Goal: Task Accomplishment & Management: Manage account settings

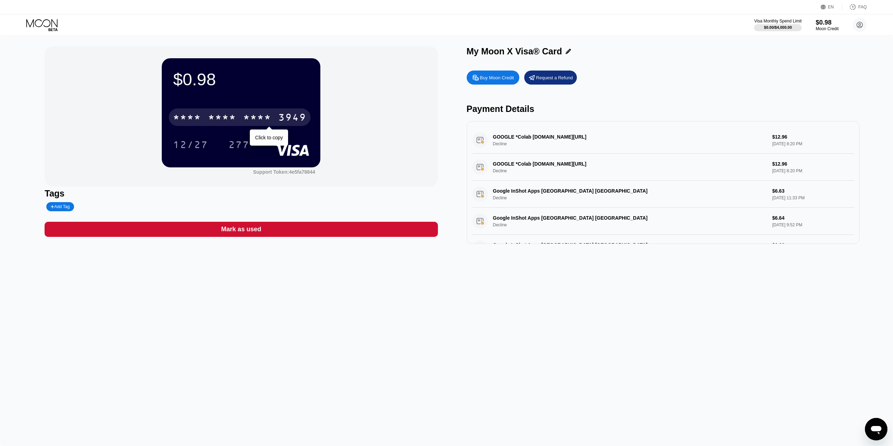
click at [259, 121] on div "* * * *" at bounding box center [257, 118] width 28 height 11
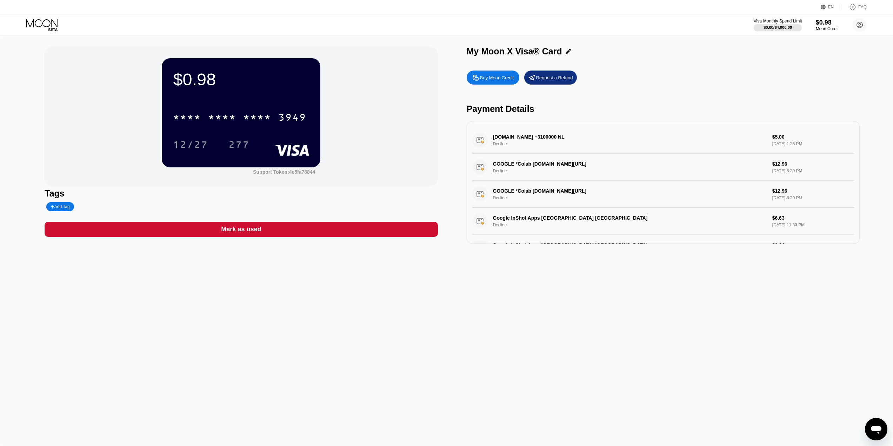
click at [770, 29] on div "$0.00 / $4,000.00" at bounding box center [777, 27] width 28 height 4
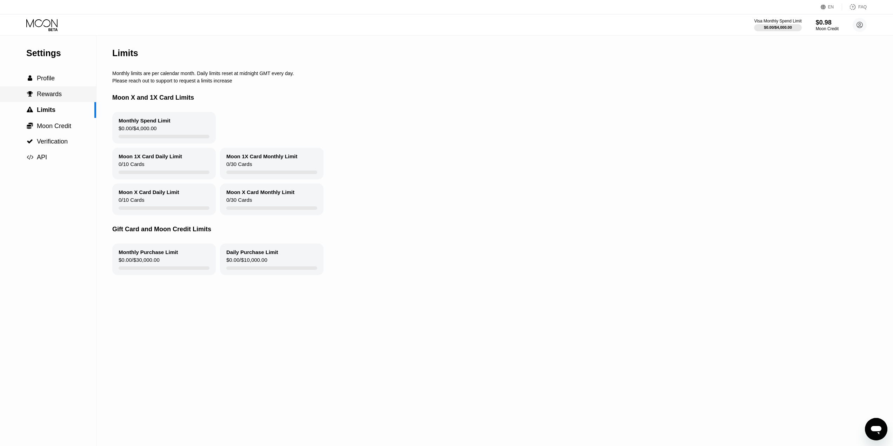
click at [49, 96] on span "Rewards" at bounding box center [49, 94] width 25 height 7
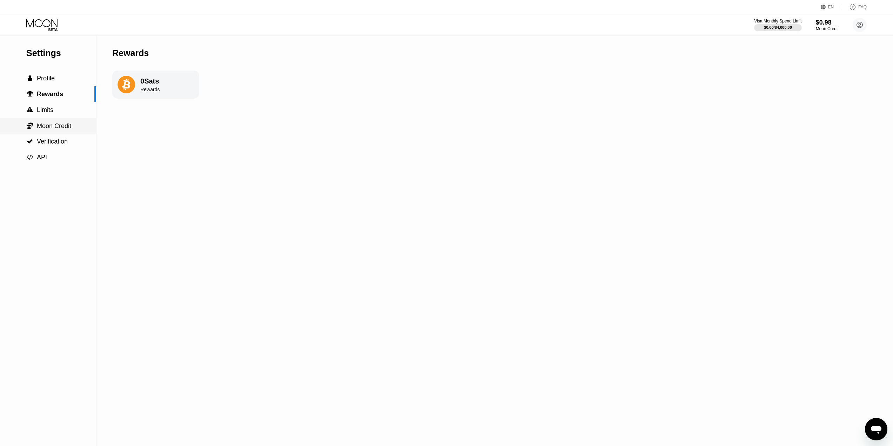
click at [58, 127] on span "Moon Credit" at bounding box center [54, 125] width 34 height 7
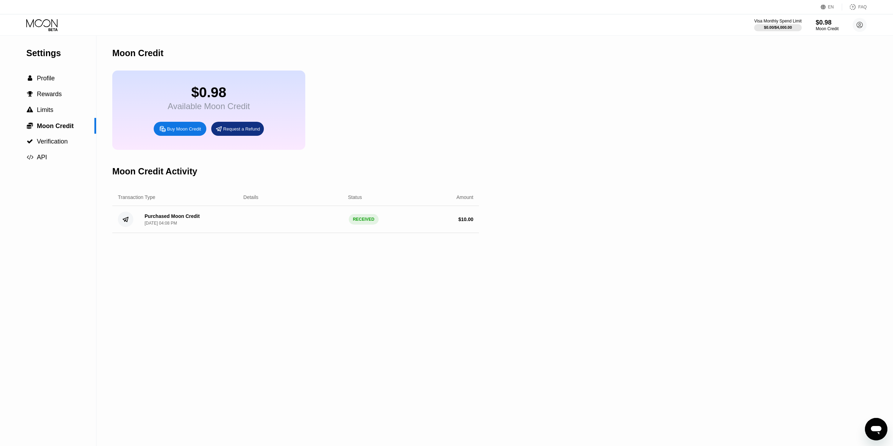
click at [183, 132] on div "Buy Moon Credit" at bounding box center [184, 129] width 34 height 6
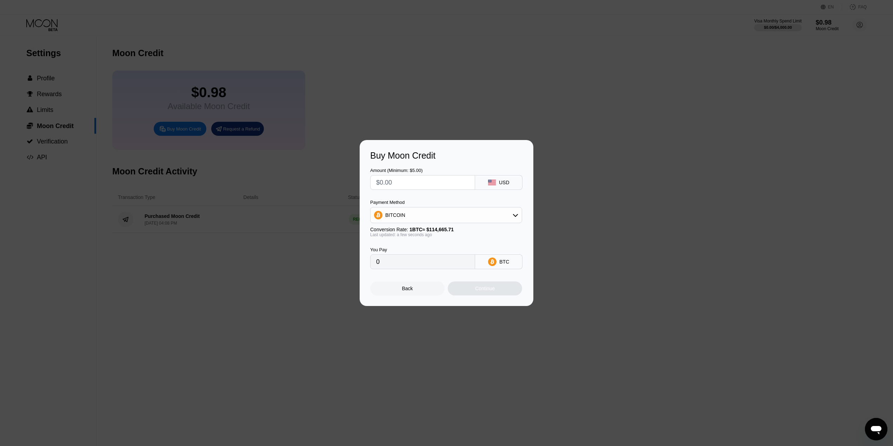
click at [405, 214] on div "BITCOIN" at bounding box center [445, 215] width 151 height 14
click at [406, 214] on div "BITCOIN" at bounding box center [445, 215] width 151 height 14
click at [406, 184] on input "text" at bounding box center [422, 182] width 93 height 14
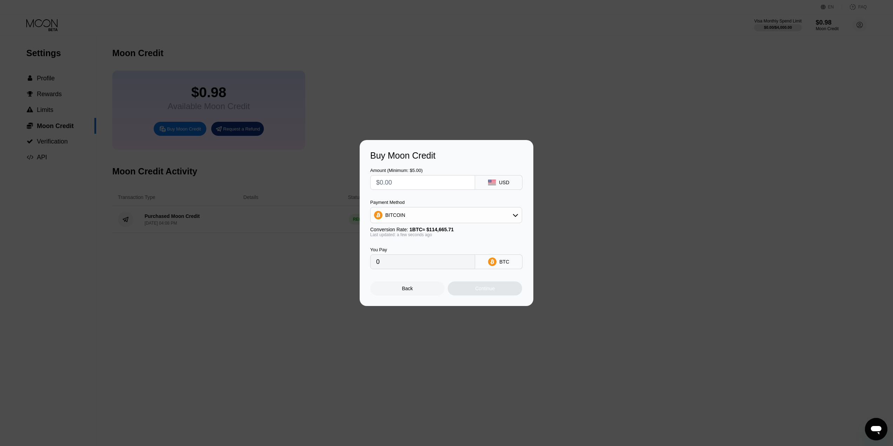
click at [429, 265] on input "0" at bounding box center [422, 262] width 93 height 14
click at [448, 218] on div "BITCOIN" at bounding box center [445, 215] width 151 height 14
click at [411, 235] on div "BITCOIN" at bounding box center [450, 235] width 132 height 6
click at [414, 219] on div "BITCOIN" at bounding box center [445, 215] width 151 height 14
click at [417, 249] on span "USDT on TRON" at bounding box center [404, 250] width 35 height 6
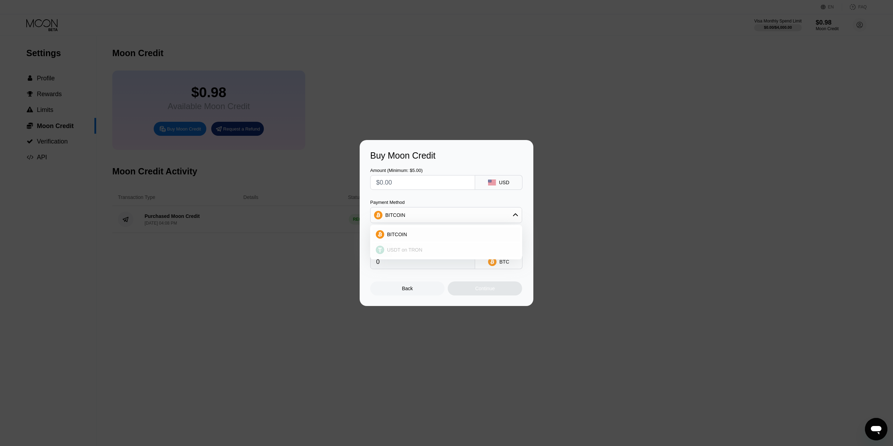
type input "0.00"
click at [410, 291] on div "Back" at bounding box center [407, 289] width 11 height 6
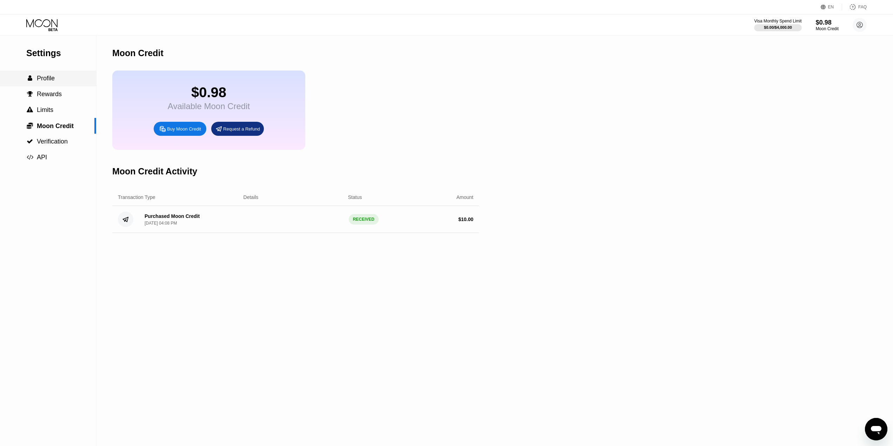
click at [42, 76] on span "Profile" at bounding box center [46, 78] width 18 height 7
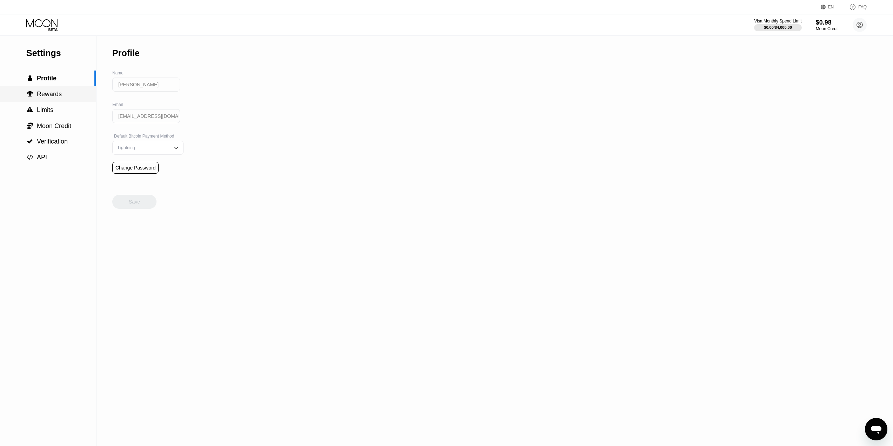
click at [43, 96] on span "Rewards" at bounding box center [49, 94] width 25 height 7
click at [836, 27] on div "Moon Credit" at bounding box center [827, 28] width 24 height 5
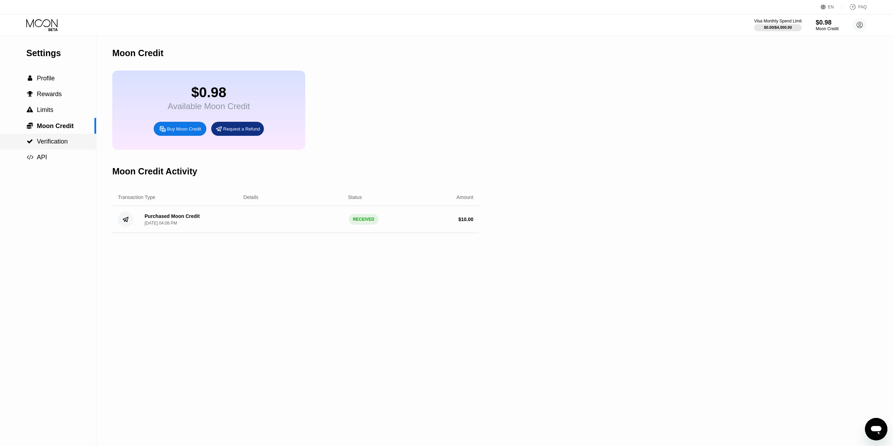
click at [52, 155] on div " API" at bounding box center [48, 157] width 96 height 7
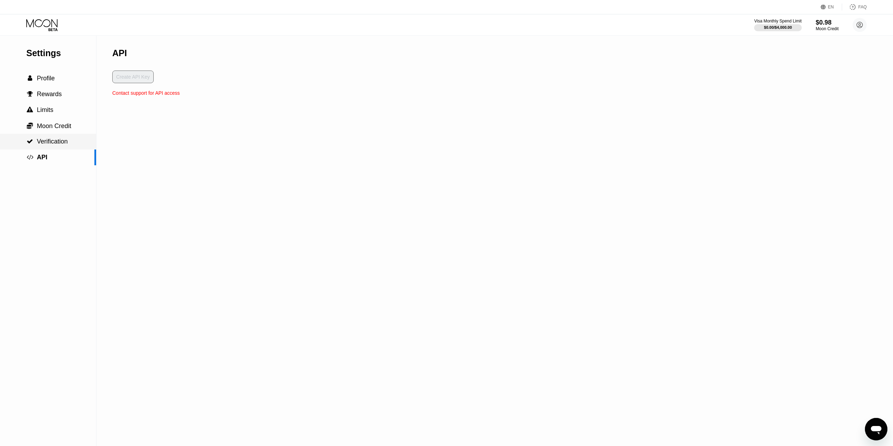
click at [58, 145] on span "Verification" at bounding box center [52, 141] width 31 height 7
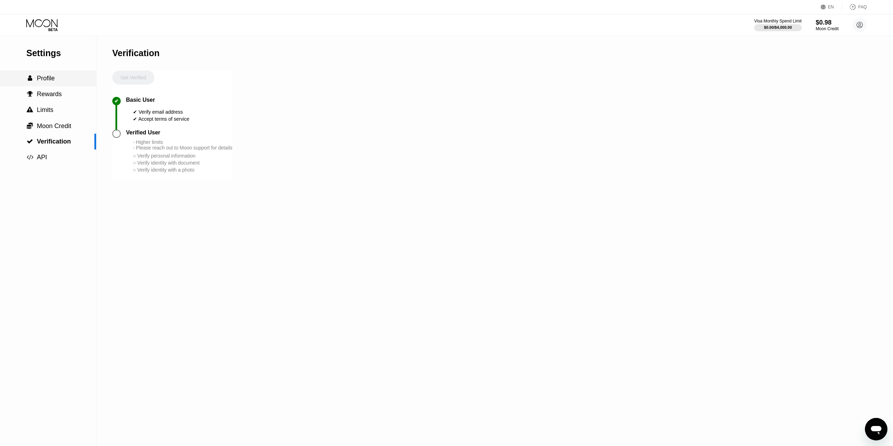
click at [46, 81] on span "Profile" at bounding box center [46, 78] width 18 height 7
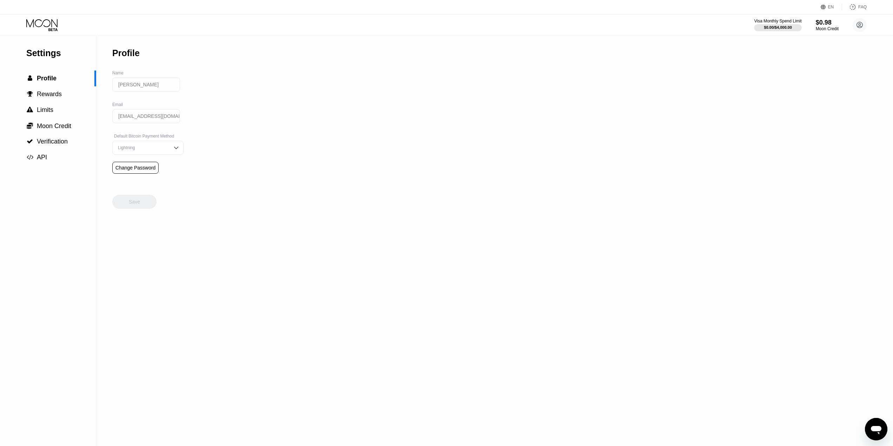
click at [49, 58] on div "Settings" at bounding box center [61, 53] width 70 height 10
click at [47, 27] on icon at bounding box center [42, 25] width 33 height 12
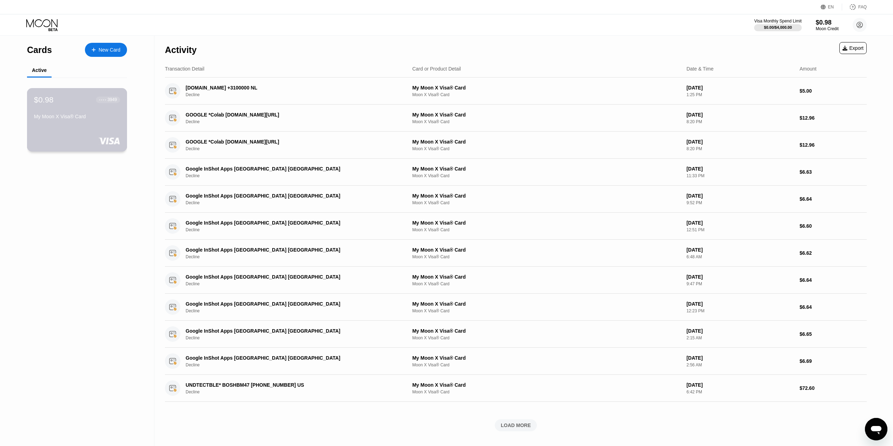
click at [67, 97] on div "$0.98 ● ● ● ● 3949" at bounding box center [77, 99] width 86 height 9
